Goal: Task Accomplishment & Management: Manage account settings

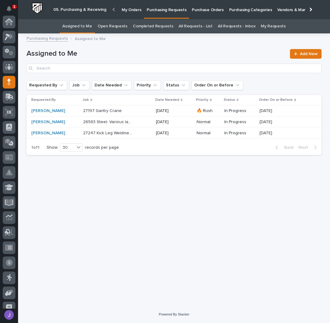
scroll to position [60, 0]
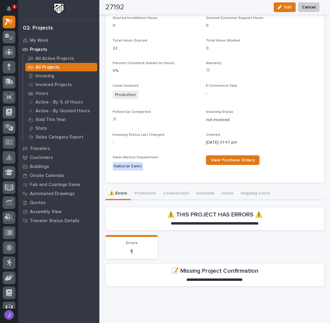
scroll to position [261, 0]
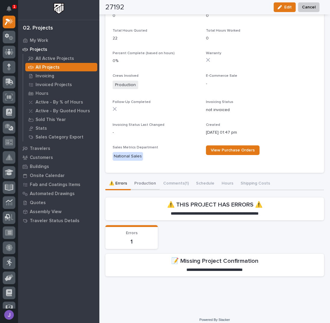
click at [147, 177] on div "**********" at bounding box center [214, 228] width 218 height 103
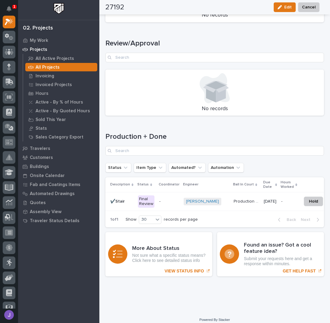
scroll to position [750, 0]
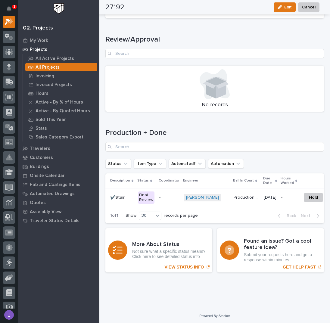
click at [165, 195] on p "-" at bounding box center [169, 197] width 20 height 5
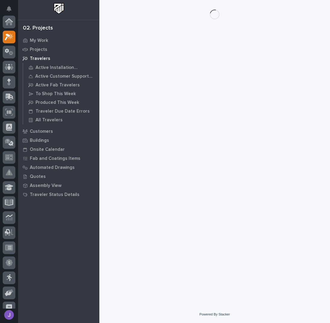
scroll to position [15, 0]
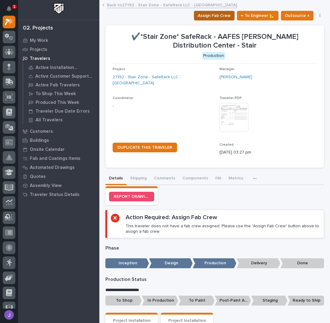
click at [216, 11] on button "Assign Fab Crew" at bounding box center [214, 16] width 41 height 10
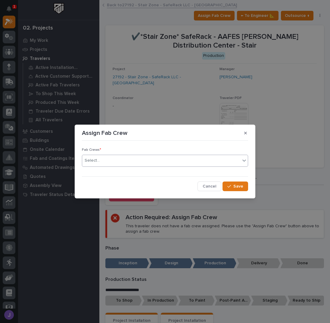
click at [107, 162] on div "Select..." at bounding box center [161, 161] width 158 height 10
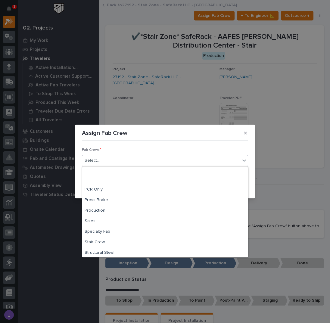
scroll to position [141, 0]
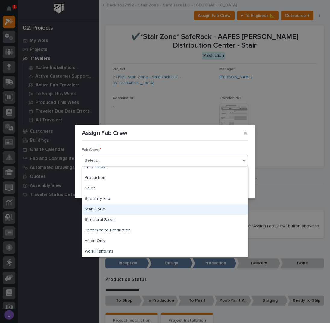
click at [97, 211] on div "Stair Crew" at bounding box center [164, 209] width 165 height 11
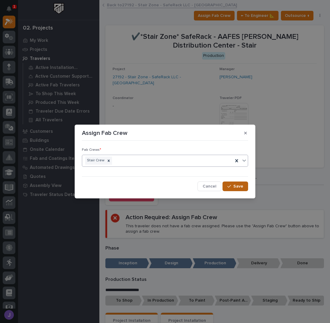
click at [236, 188] on span "Save" at bounding box center [238, 185] width 10 height 5
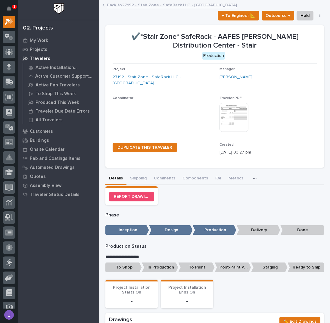
click at [131, 262] on p "To Shop" at bounding box center [123, 267] width 36 height 10
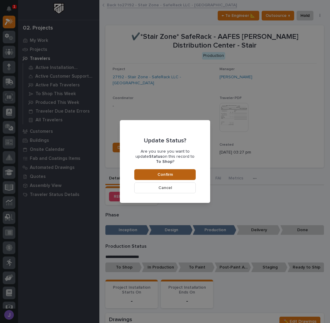
click at [164, 169] on button "Confirm" at bounding box center [164, 174] width 61 height 11
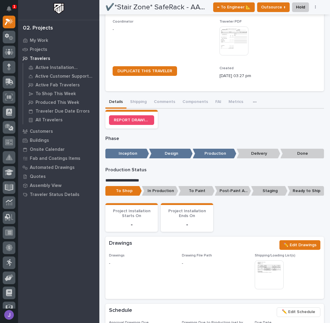
scroll to position [0, 0]
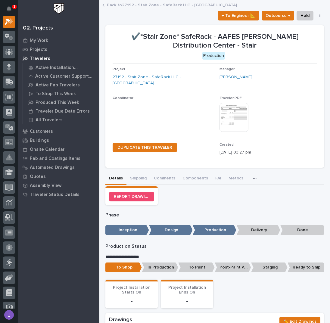
click at [125, 5] on link "Back to 27192 - Stair Zone - SafeRack LLC - Arbon" at bounding box center [172, 4] width 130 height 7
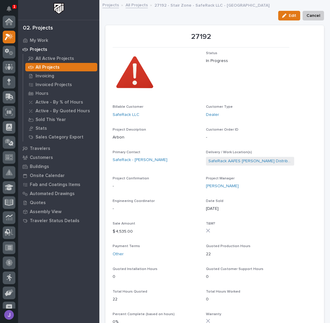
scroll to position [15, 0]
click at [138, 5] on link "All Projects" at bounding box center [136, 4] width 22 height 7
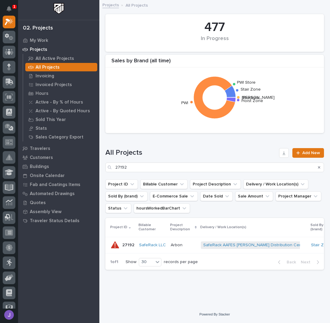
scroll to position [3, 0]
click at [146, 162] on input "27192" at bounding box center [214, 167] width 218 height 10
type input "2"
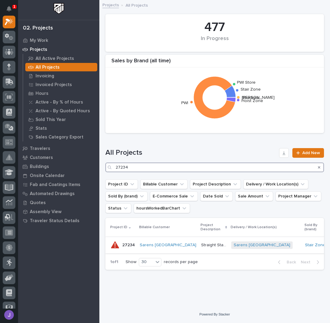
type input "27234"
click at [201, 241] on p "Straight Stairs" at bounding box center [214, 244] width 26 height 6
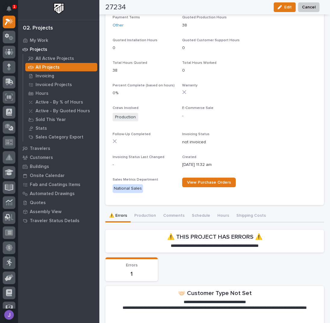
scroll to position [323, 0]
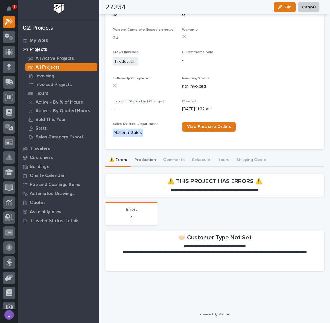
click at [142, 158] on button "Production" at bounding box center [145, 160] width 29 height 13
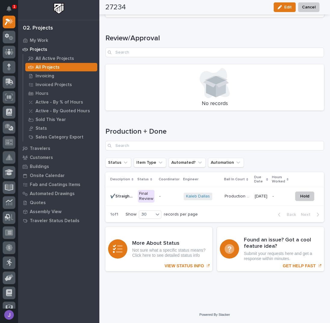
scroll to position [794, 0]
click at [146, 191] on div "Final Review" at bounding box center [146, 196] width 17 height 13
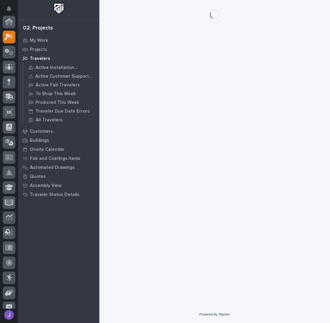
scroll to position [15, 0]
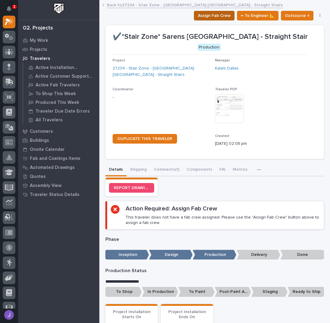
click at [213, 15] on span "Assign Fab Crew" at bounding box center [214, 15] width 33 height 7
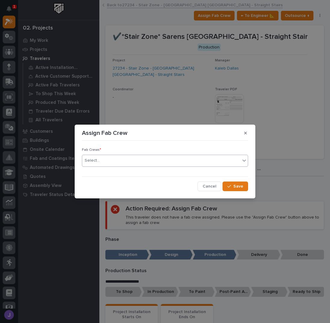
click at [119, 160] on div "Select..." at bounding box center [161, 161] width 158 height 10
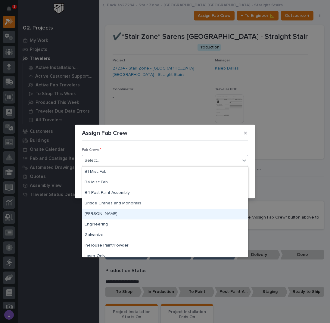
scroll to position [141, 0]
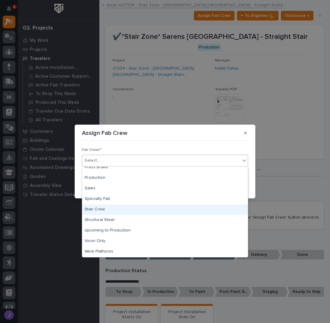
click at [106, 211] on div "Stair Crew" at bounding box center [164, 209] width 165 height 11
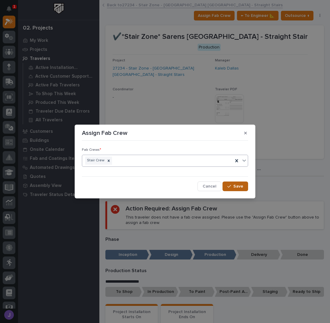
click at [231, 184] on icon "button" at bounding box center [229, 186] width 4 height 4
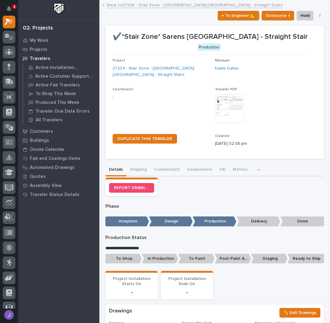
click at [132, 260] on p "To Shop" at bounding box center [123, 259] width 36 height 10
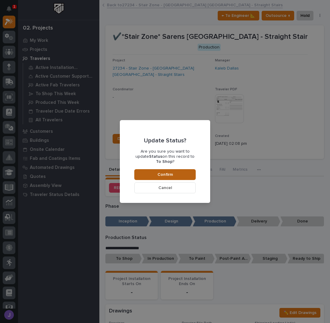
click at [182, 172] on button "Confirm" at bounding box center [164, 174] width 61 height 11
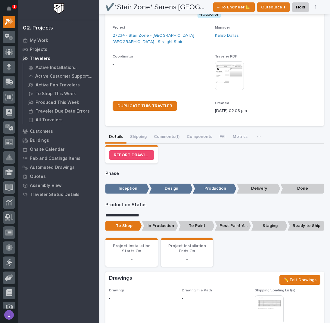
scroll to position [0, 0]
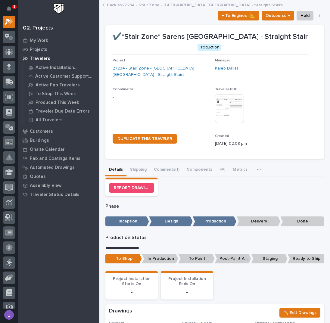
click at [130, 4] on link "Back to 27234 - Stair Zone - Sarens USA - Straight Stairs" at bounding box center [195, 4] width 176 height 7
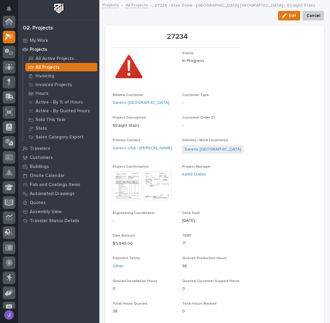
scroll to position [15, 0]
click at [133, 5] on link "All Projects" at bounding box center [136, 4] width 22 height 7
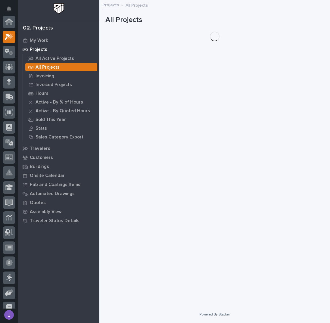
scroll to position [15, 0]
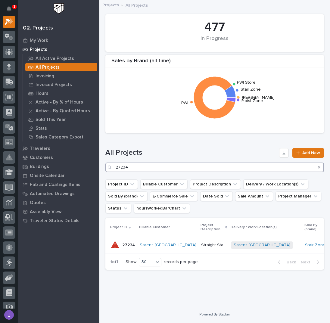
click at [150, 163] on input "27234" at bounding box center [214, 167] width 218 height 10
type input "2"
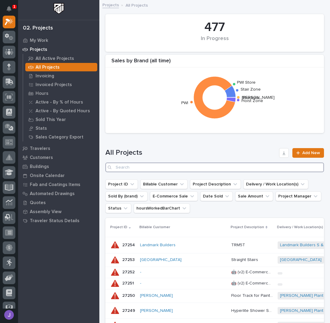
click at [127, 165] on input "Search" at bounding box center [214, 167] width 218 height 10
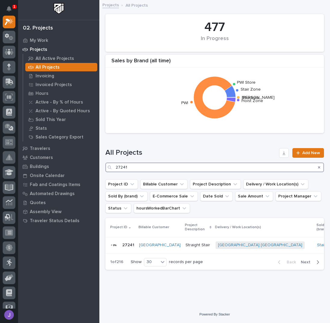
type input "27241"
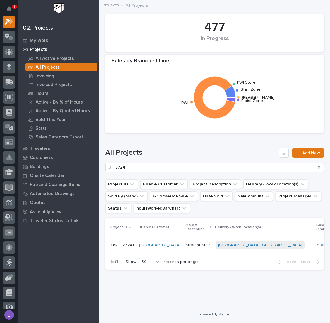
click at [193, 243] on p "Straight Stair" at bounding box center [198, 244] width 26 height 6
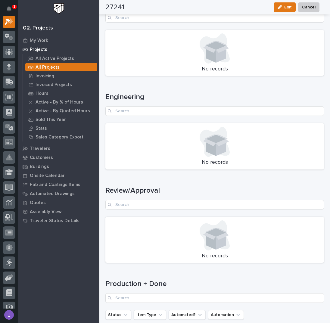
scroll to position [774, 0]
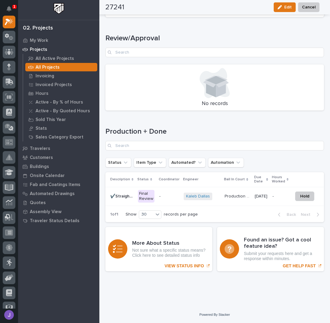
click at [150, 192] on div "Final Review" at bounding box center [146, 196] width 17 height 13
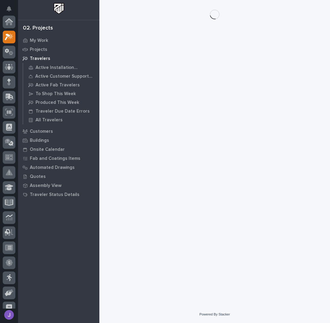
scroll to position [15, 0]
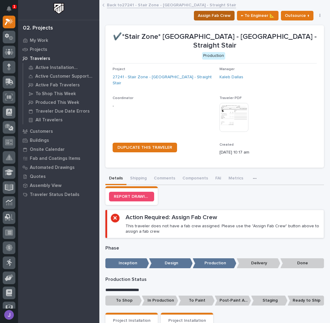
click at [214, 17] on span "Assign Fab Crew" at bounding box center [214, 15] width 33 height 7
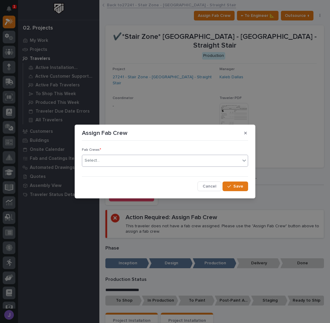
click at [131, 157] on div "Select..." at bounding box center [161, 161] width 158 height 10
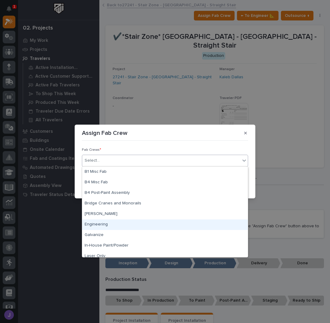
scroll to position [141, 0]
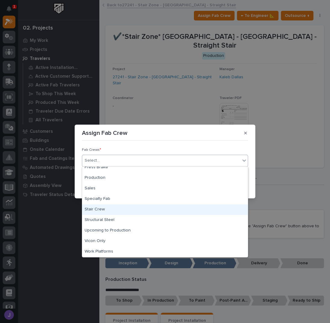
click at [106, 207] on div "Stair Crew" at bounding box center [164, 209] width 165 height 11
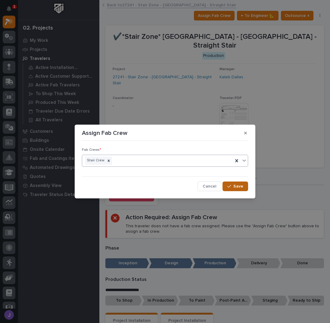
click at [236, 182] on button "Save" at bounding box center [235, 186] width 26 height 10
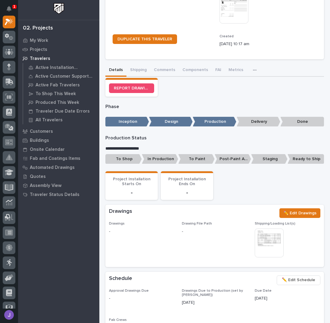
scroll to position [160, 0]
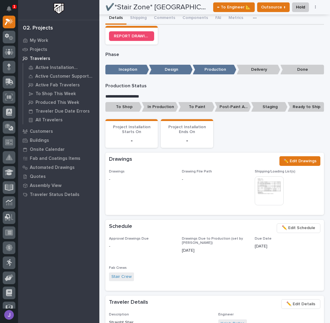
click at [125, 104] on p "To Shop" at bounding box center [123, 107] width 36 height 10
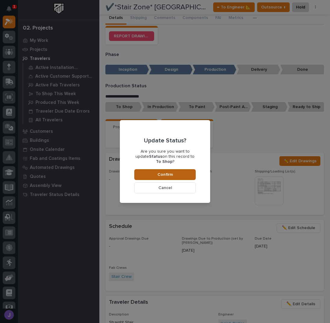
click at [168, 173] on span "Confirm" at bounding box center [164, 174] width 15 height 5
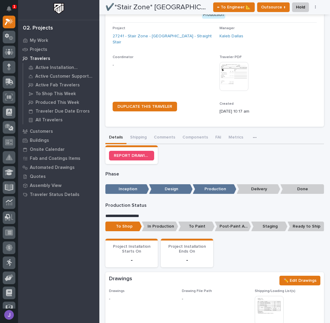
scroll to position [0, 0]
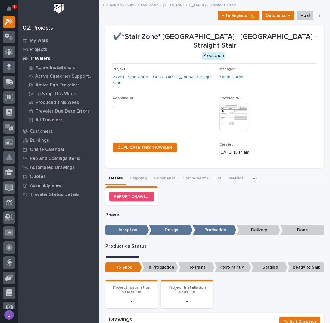
click at [124, 4] on link "Back to 27241 - Stair Zone - Maricopa Water District - Straight Stair" at bounding box center [171, 4] width 129 height 7
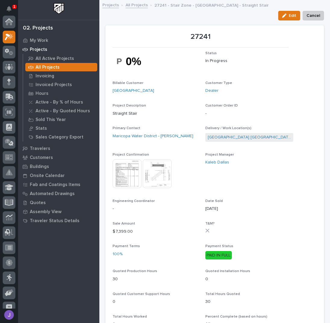
scroll to position [15, 0]
click at [139, 4] on link "All Projects" at bounding box center [136, 4] width 22 height 7
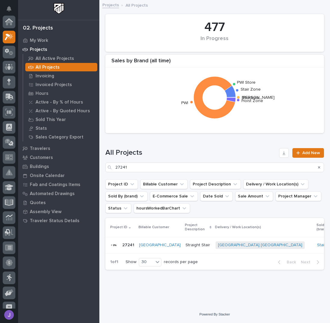
scroll to position [15, 0]
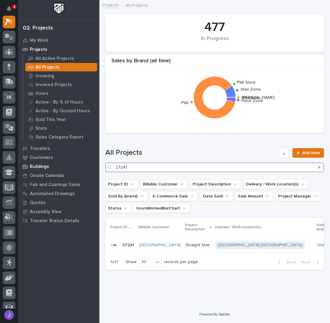
drag, startPoint x: 142, startPoint y: 167, endPoint x: 91, endPoint y: 168, distance: 50.5
click at [99, 169] on div "1 My Settings Log Out 02. Projects My Work Projects All Active Projects All Pro…" at bounding box center [214, 161] width 230 height 323
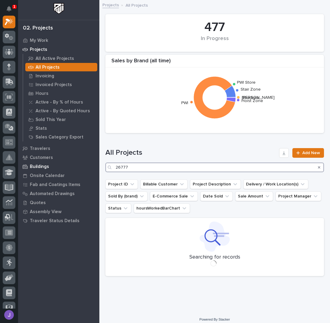
type input "26777"
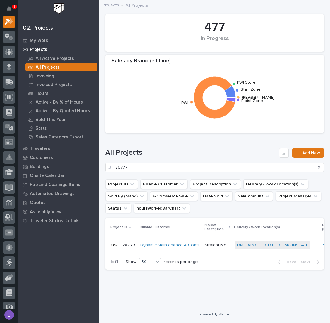
click at [209, 244] on p "Straight Modular Stair" at bounding box center [217, 244] width 26 height 6
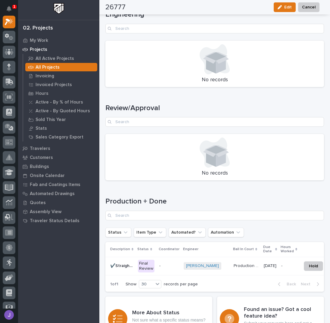
scroll to position [678, 0]
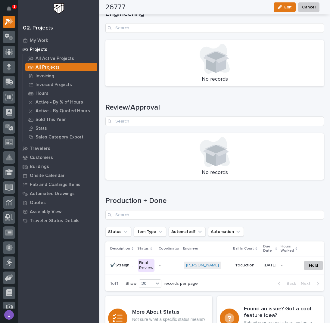
click at [163, 265] on p "-" at bounding box center [169, 265] width 20 height 5
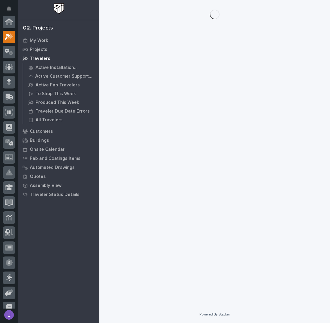
scroll to position [15, 0]
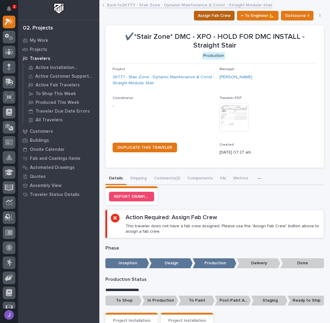
click at [209, 16] on span "Assign Fab Crew" at bounding box center [214, 15] width 33 height 7
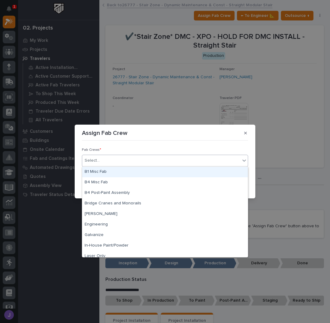
click at [110, 161] on div "Select..." at bounding box center [161, 161] width 158 height 10
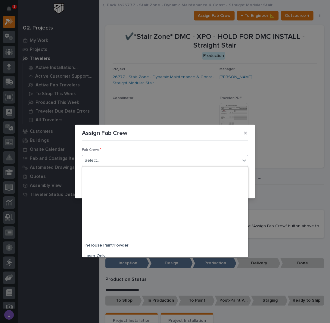
scroll to position [141, 0]
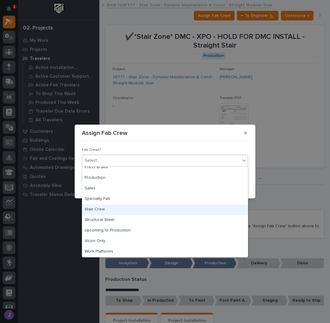
click at [110, 210] on div "Stair Crew" at bounding box center [164, 209] width 165 height 11
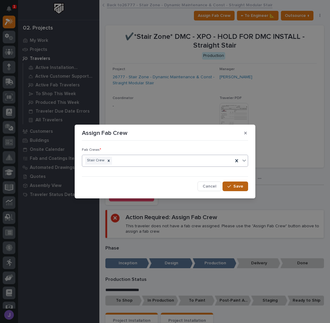
click at [234, 186] on span "Save" at bounding box center [238, 185] width 10 height 5
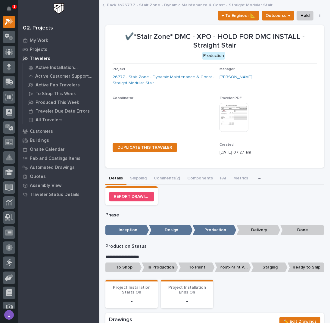
click at [115, 268] on p "To Shop" at bounding box center [123, 267] width 36 height 10
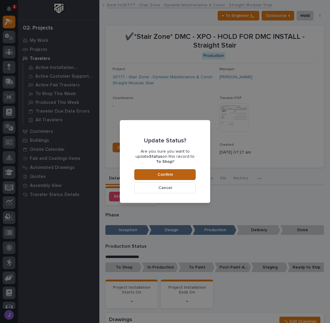
click at [175, 171] on button "Confirm" at bounding box center [164, 174] width 61 height 11
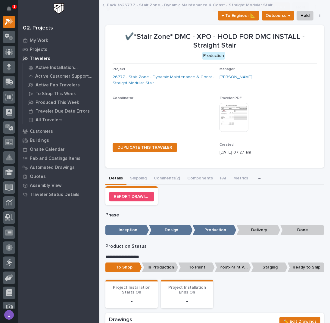
scroll to position [186, 0]
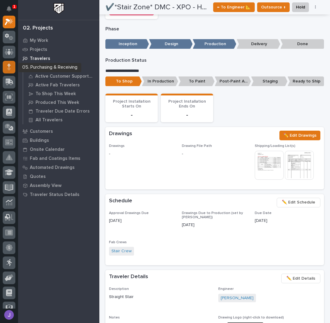
click at [12, 63] on div at bounding box center [9, 67] width 13 height 13
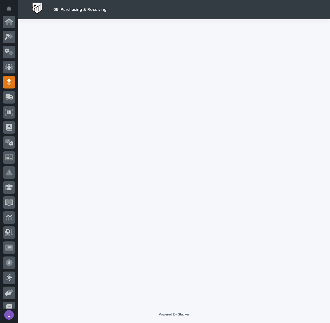
scroll to position [60, 0]
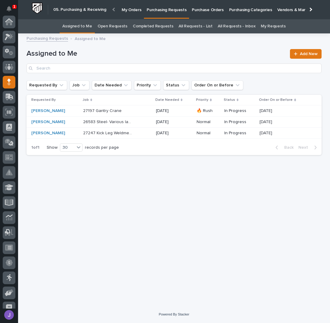
scroll to position [60, 0]
click at [148, 53] on h1 "Assigned to Me" at bounding box center [156, 53] width 260 height 9
click at [74, 214] on div "Loading... Saving… Loading... Saving… Assigned to Me Add New Requested By Job D…" at bounding box center [173, 164] width 301 height 254
click at [214, 202] on div "Loading... Saving… Loading... Saving… Assigned to Me Add New Requested By Job D…" at bounding box center [173, 164] width 301 height 254
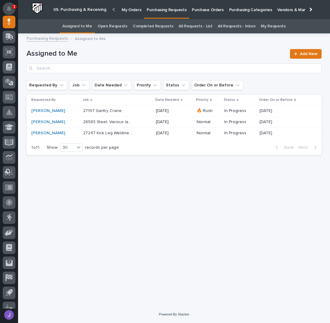
click at [9, 7] on icon "Notifications" at bounding box center [9, 8] width 5 height 5
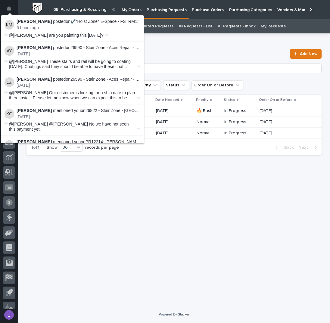
click at [145, 214] on div "Loading... Saving… Loading... Saving… Assigned to Me Add New Requested By Job D…" at bounding box center [173, 164] width 301 height 254
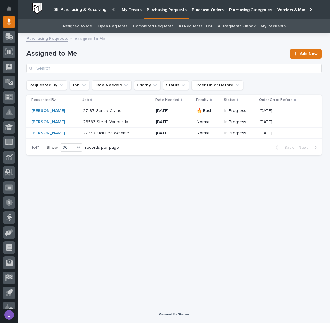
click at [146, 162] on div "Loading... Saving… Loading... Saving… Assigned to Me Add New Requested By Job D…" at bounding box center [173, 164] width 301 height 254
click at [118, 188] on div "Loading... Saving… Loading... Saving… Assigned to Me Add New Requested By Job D…" at bounding box center [173, 164] width 301 height 254
click at [114, 51] on h1 "Assigned to Me" at bounding box center [156, 53] width 260 height 9
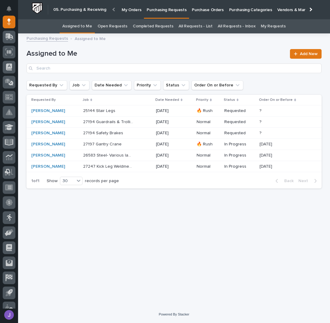
click at [133, 110] on p at bounding box center [108, 110] width 50 height 5
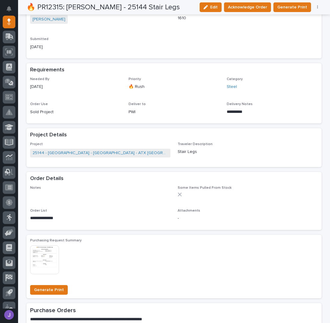
scroll to position [241, 0]
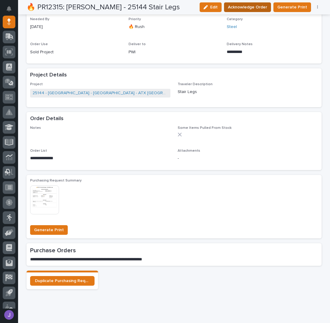
click at [252, 6] on span "Acknowledge Order" at bounding box center [247, 7] width 39 height 7
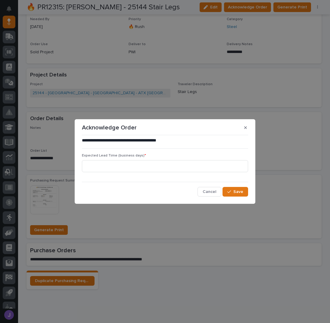
click at [140, 175] on div "Expected Lead Time (business days) *" at bounding box center [165, 164] width 166 height 23
click at [124, 160] on input at bounding box center [165, 166] width 166 height 12
type input "0"
click at [226, 191] on button "Save" at bounding box center [235, 192] width 26 height 10
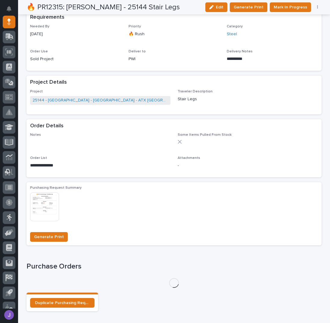
scroll to position [295, 0]
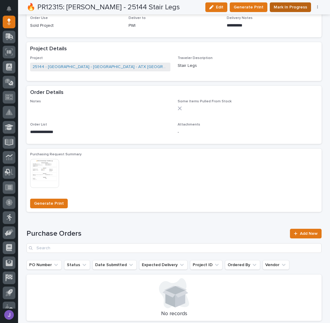
click at [280, 8] on span "Mark In Progress" at bounding box center [289, 7] width 33 height 7
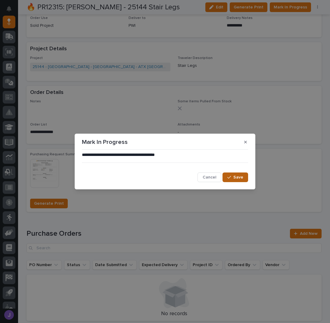
click at [235, 180] on button "Save" at bounding box center [235, 177] width 26 height 10
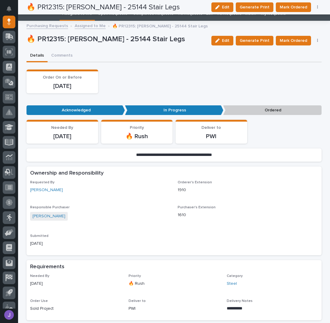
scroll to position [0, 0]
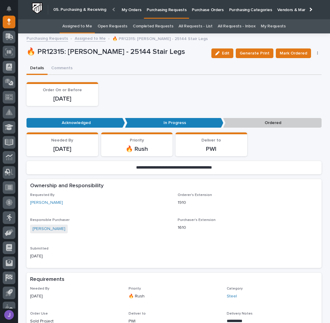
click at [82, 25] on link "Assigned to Me" at bounding box center [77, 26] width 30 height 14
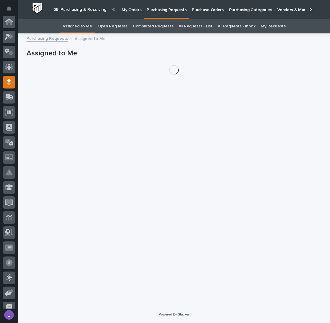
scroll to position [60, 0]
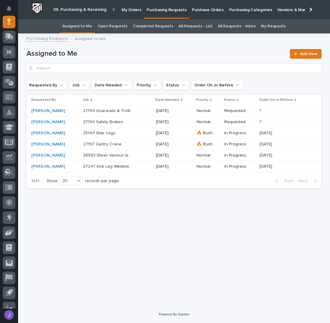
click at [190, 27] on link "All Requests - List" at bounding box center [195, 26] width 34 height 14
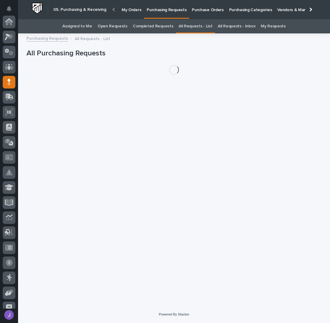
scroll to position [60, 0]
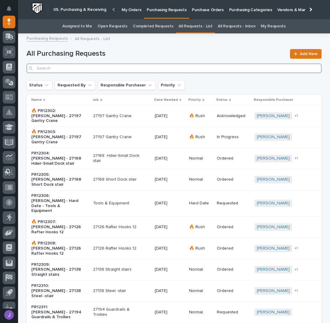
click at [50, 64] on input "Search" at bounding box center [173, 68] width 295 height 10
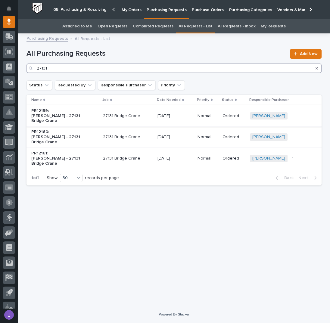
type input "27131"
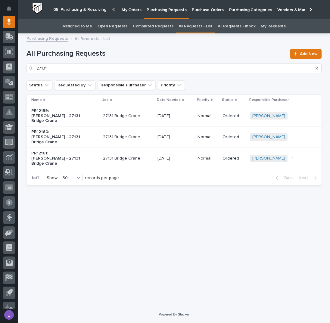
click at [89, 118] on div "PR12159: Ashton Bontrager - 27131 Bridge Crane" at bounding box center [64, 116] width 67 height 20
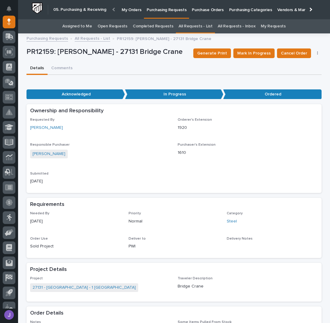
click at [88, 28] on link "Assigned to Me" at bounding box center [77, 26] width 30 height 14
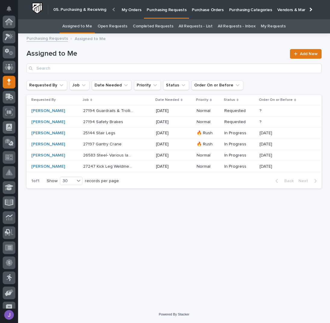
scroll to position [60, 0]
click at [221, 216] on div "Loading... Saving… Loading... Saving… Assigned to Me Add New Requested By Job D…" at bounding box center [173, 164] width 301 height 254
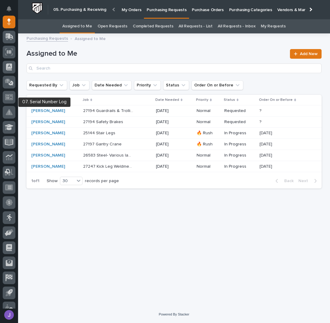
scroll to position [0, 0]
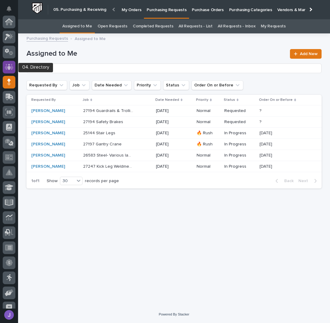
click at [9, 64] on icon at bounding box center [9, 67] width 4 height 6
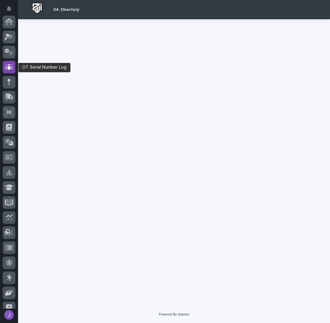
scroll to position [45, 0]
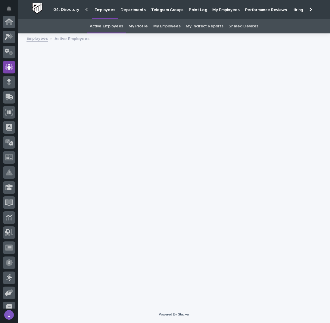
scroll to position [45, 0]
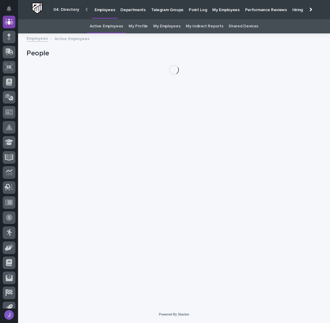
click at [141, 26] on link "My Profile" at bounding box center [137, 26] width 19 height 14
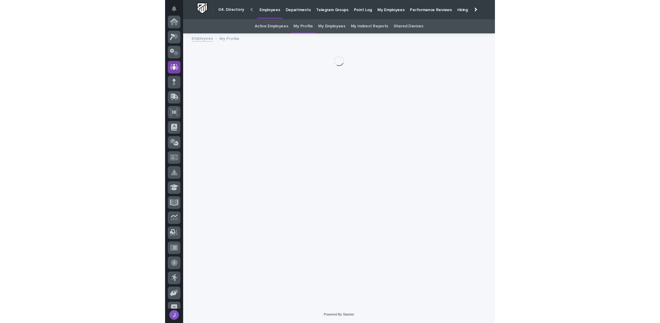
scroll to position [45, 0]
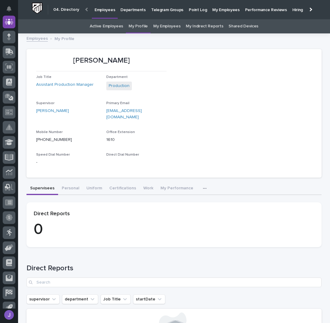
click at [137, 28] on link "My Profile" at bounding box center [137, 26] width 19 height 14
click at [140, 28] on link "My Profile" at bounding box center [137, 26] width 19 height 14
click at [66, 182] on button "Personal" at bounding box center [70, 188] width 25 height 13
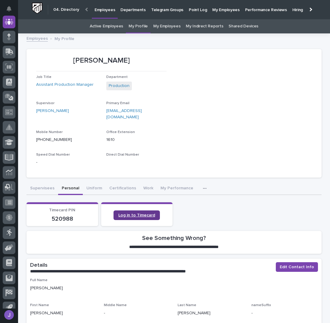
click at [147, 213] on span "Log in to Timecard" at bounding box center [136, 215] width 37 height 4
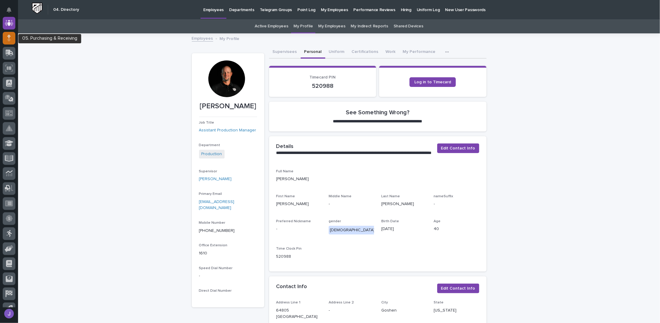
click at [10, 42] on div at bounding box center [9, 38] width 13 height 13
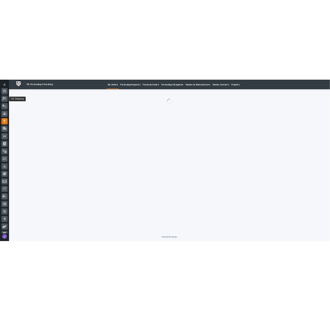
scroll to position [60, 0]
